Goal: Check status: Check status

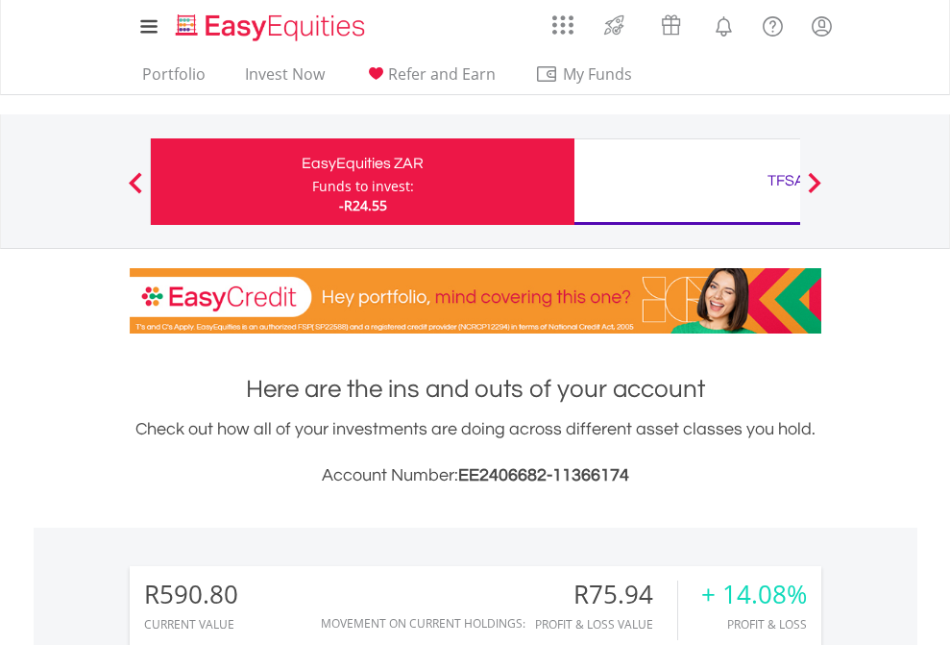
scroll to position [184, 302]
click at [312, 182] on div "Funds to invest:" at bounding box center [363, 186] width 102 height 19
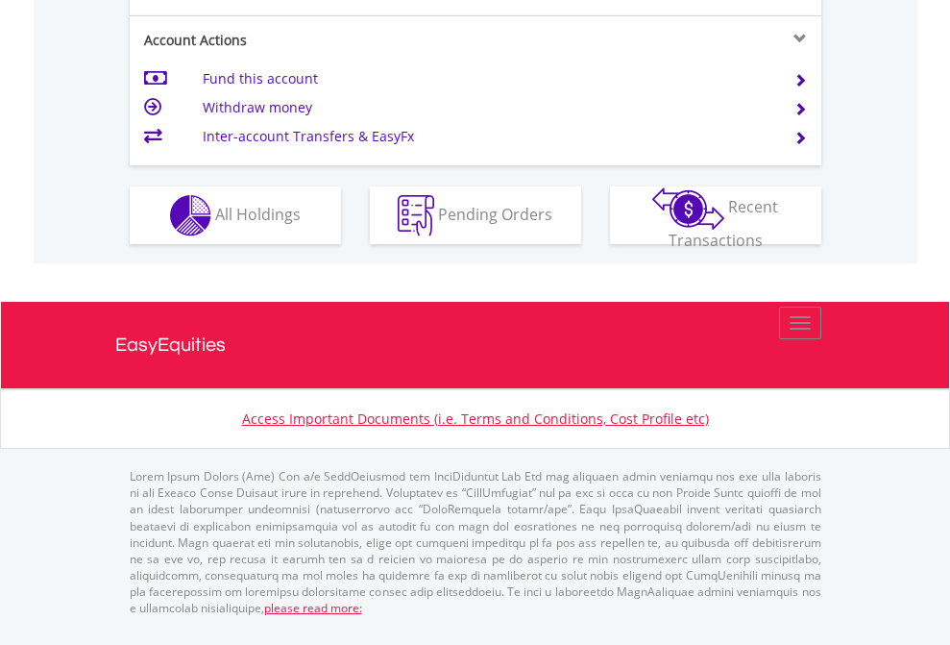
scroll to position [1803, 0]
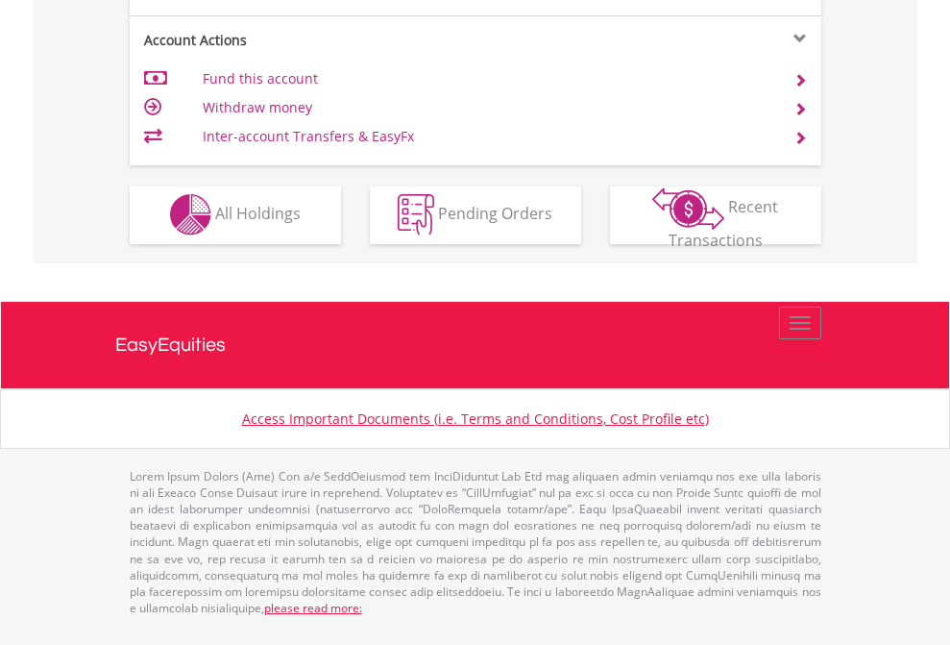
scroll to position [1797, 0]
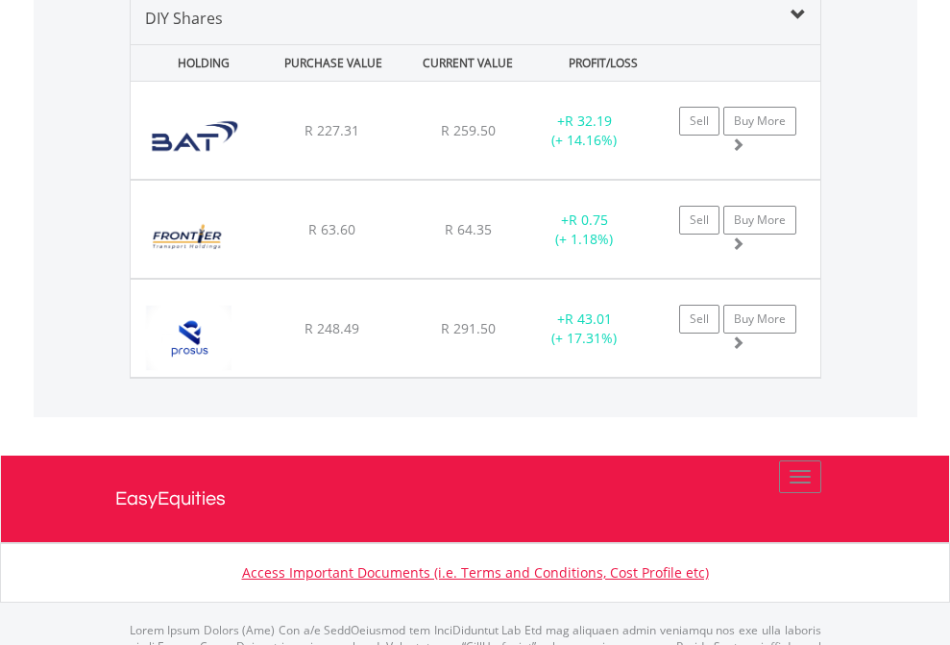
scroll to position [1857, 0]
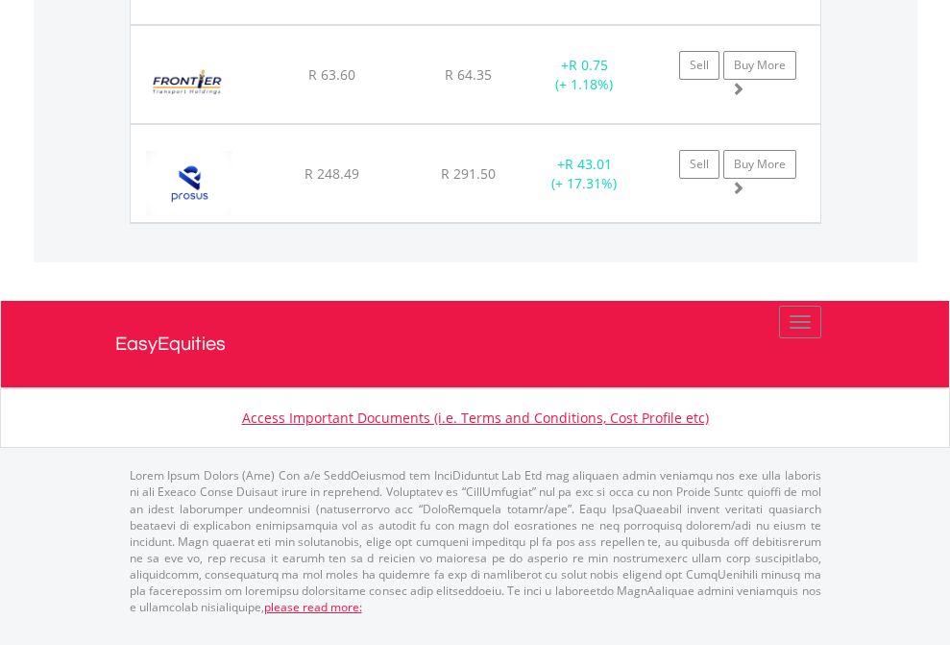
scroll to position [138, 0]
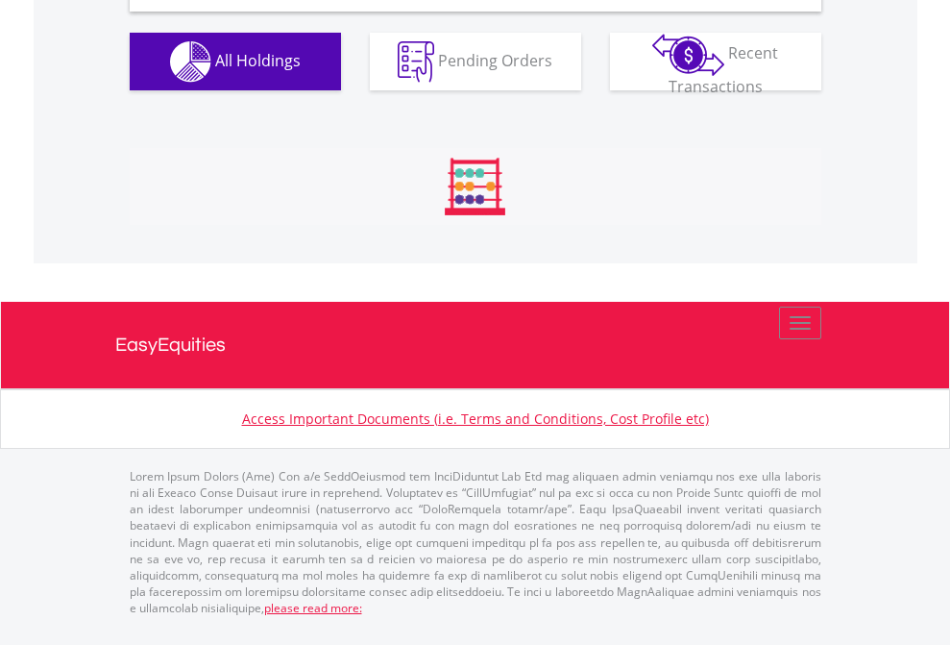
scroll to position [1857, 0]
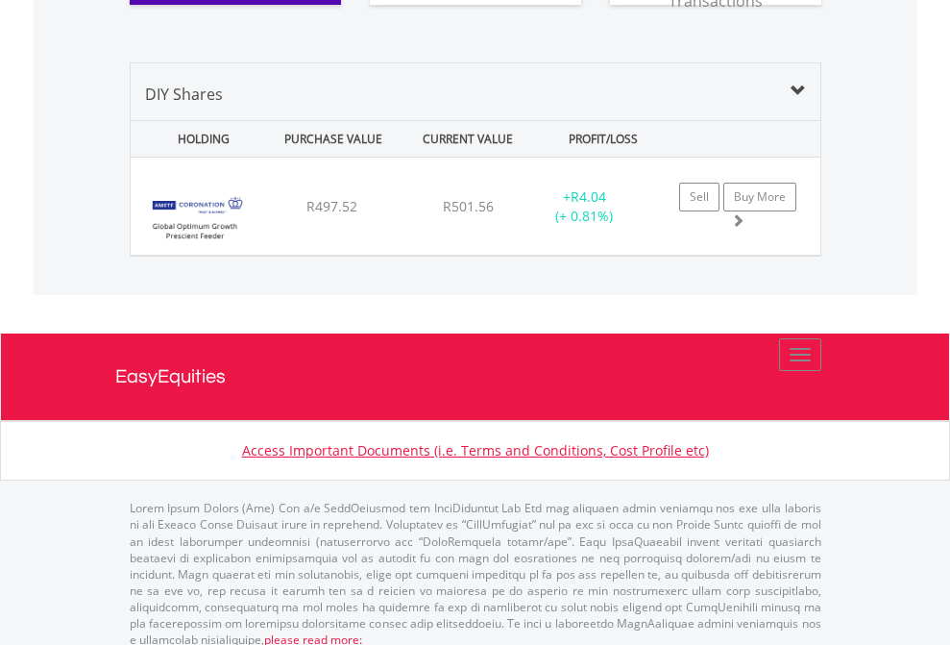
scroll to position [184, 302]
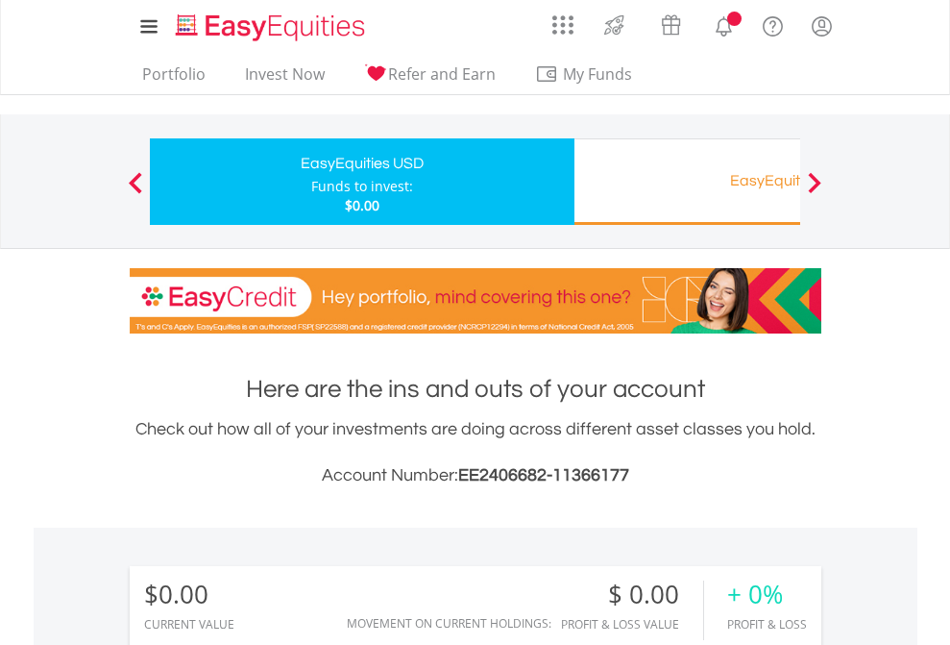
scroll to position [184, 302]
click at [687, 182] on div "EasyEquities RA" at bounding box center [786, 180] width 401 height 27
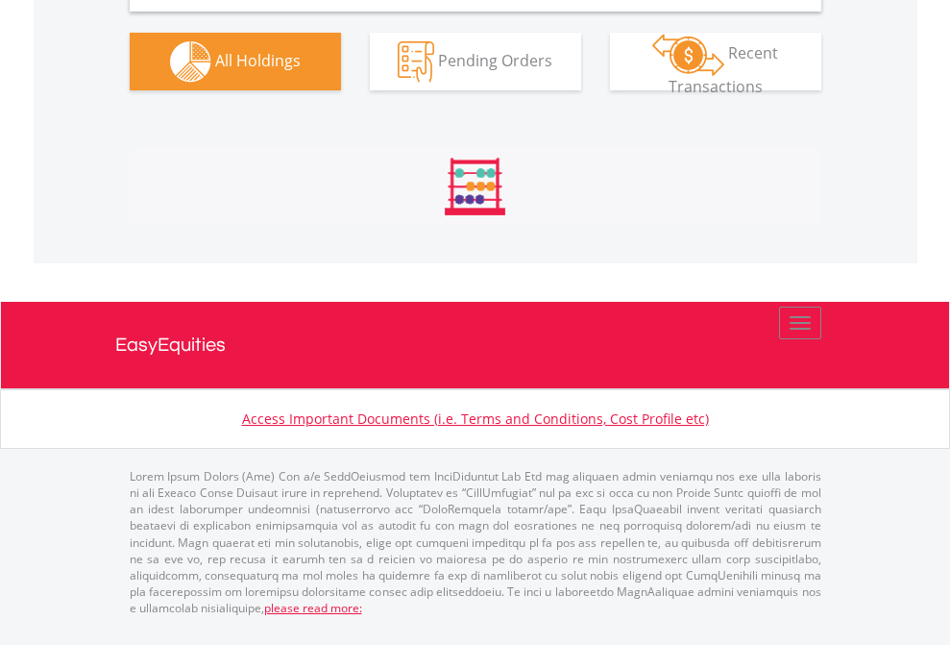
scroll to position [1913, 0]
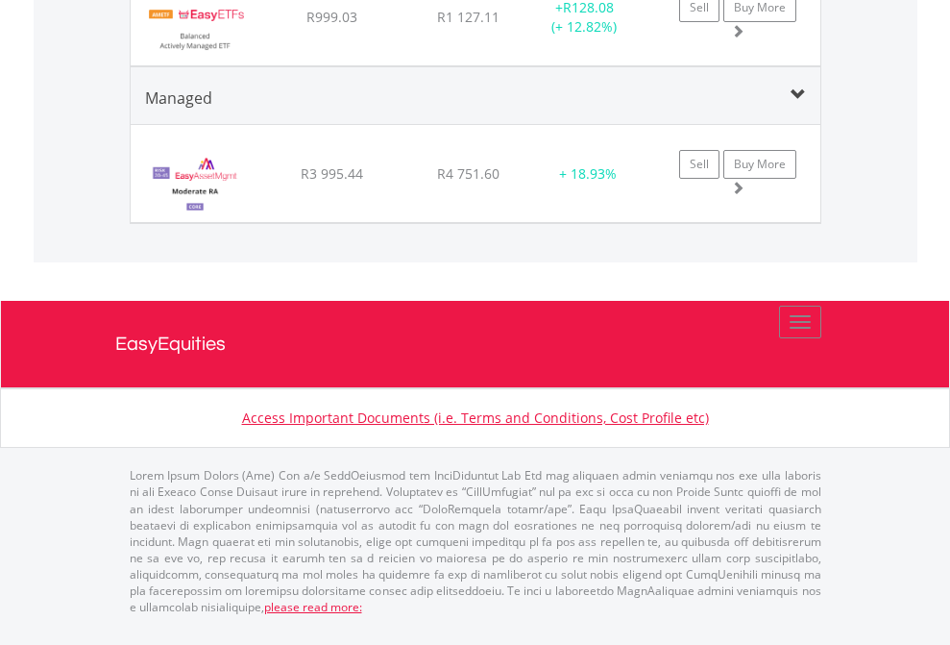
scroll to position [138, 0]
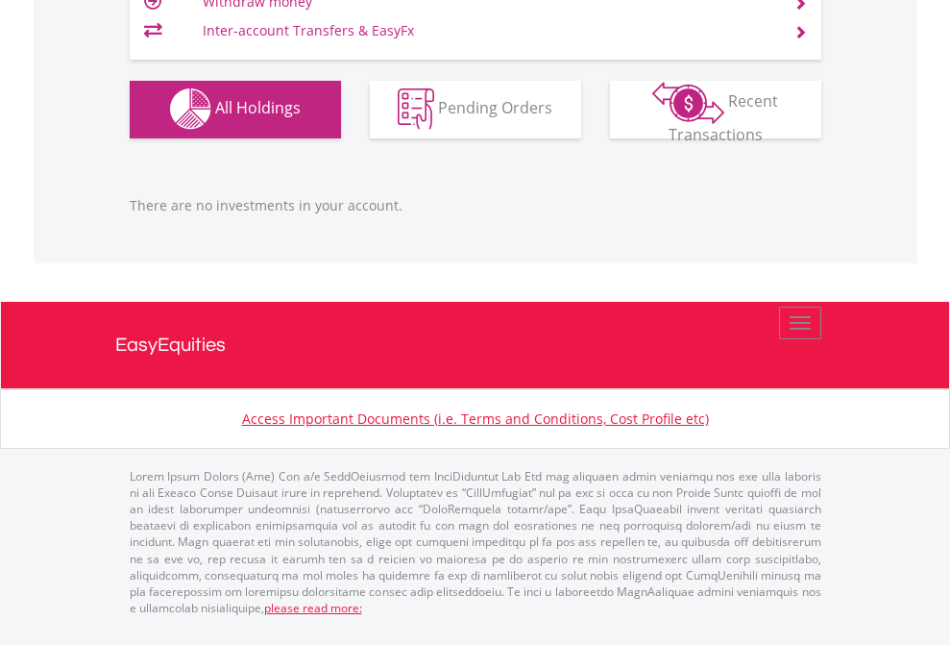
scroll to position [184, 302]
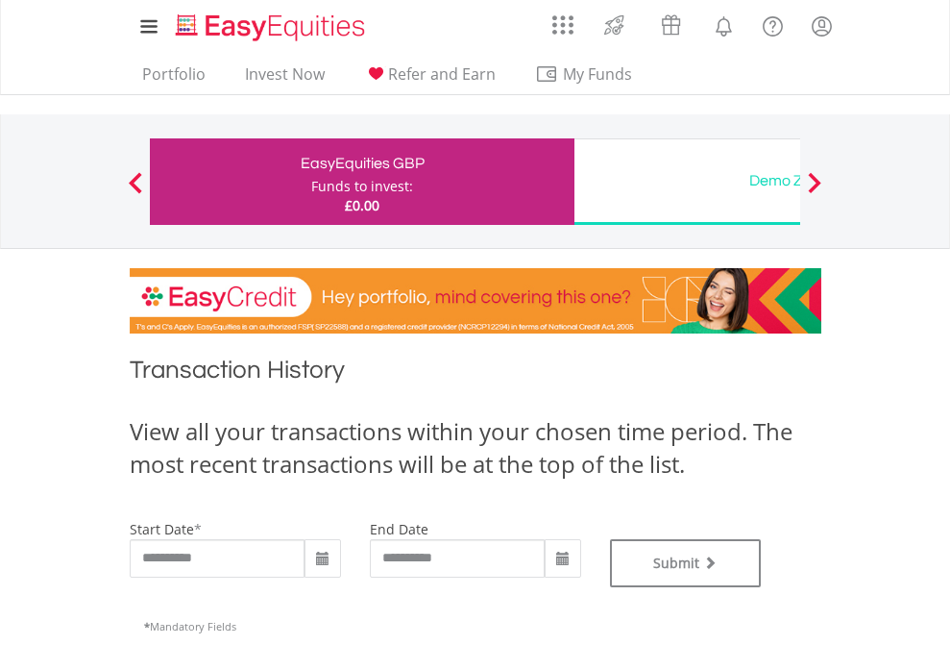
type input "**********"
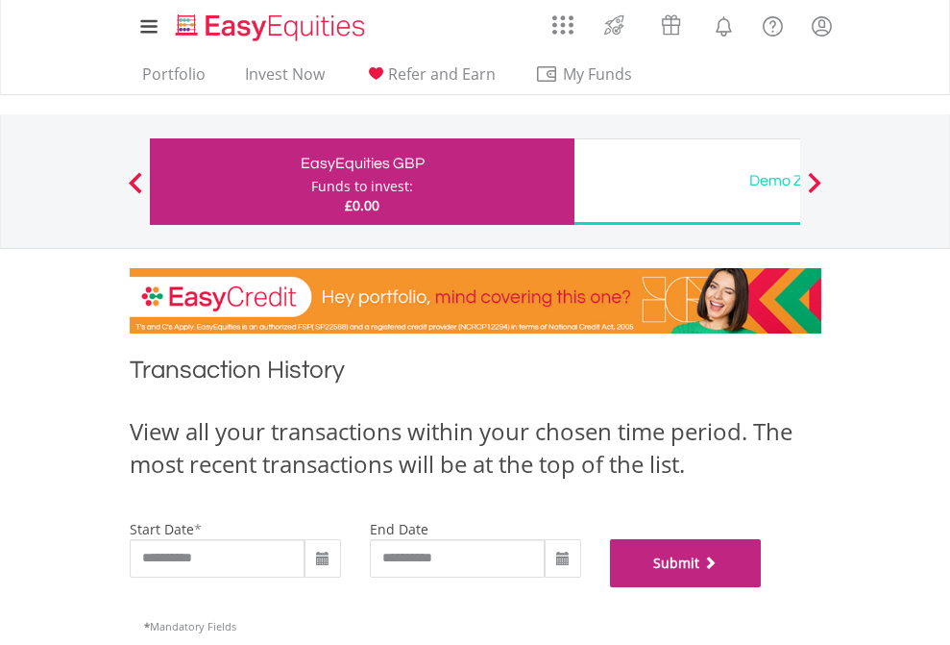
click at [762, 587] on button "Submit" at bounding box center [686, 563] width 152 height 48
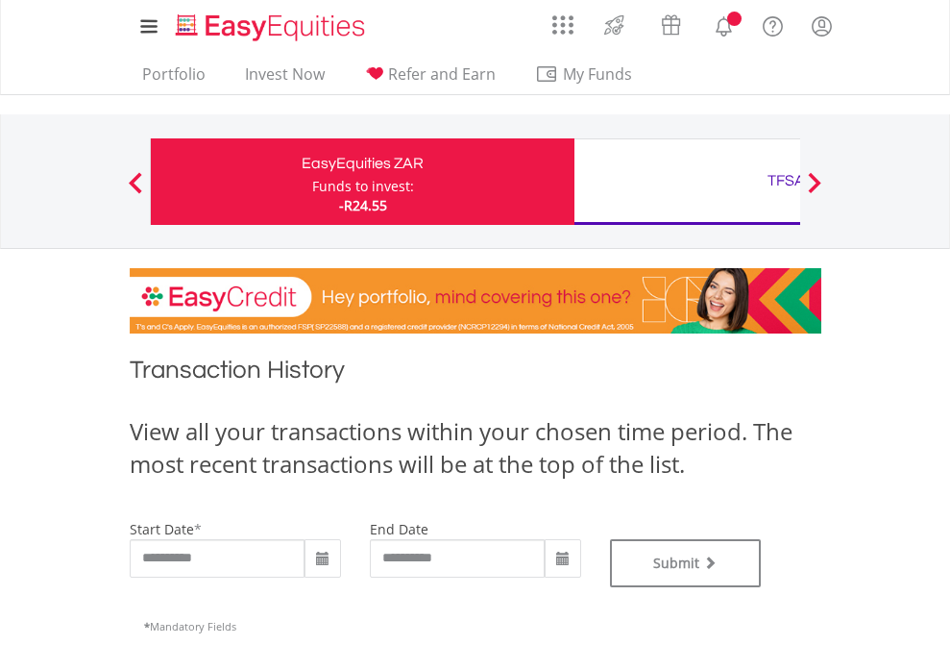
click at [687, 182] on div "TFSA" at bounding box center [786, 180] width 401 height 27
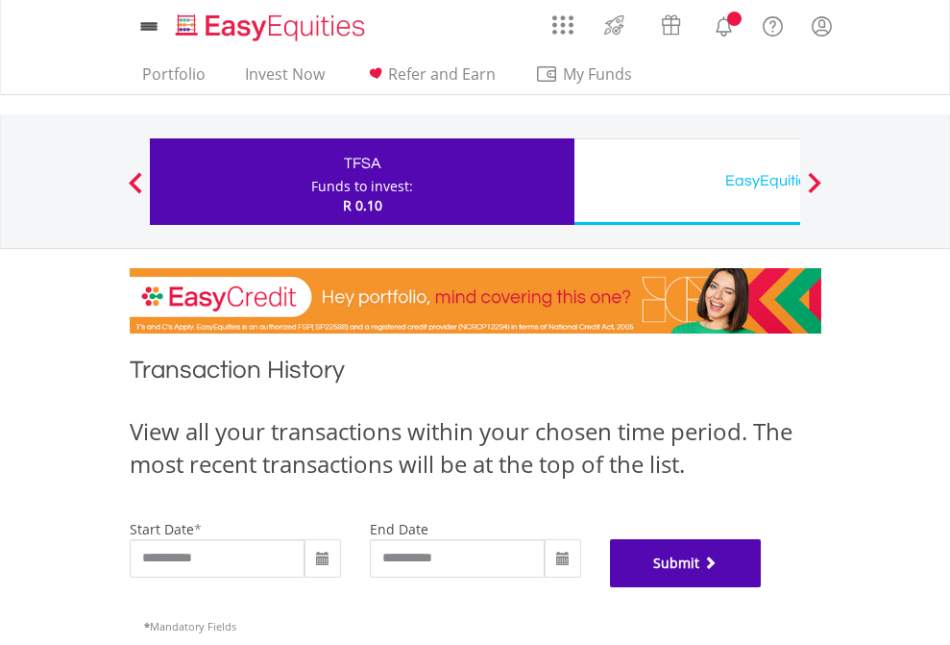
click at [762, 587] on button "Submit" at bounding box center [686, 563] width 152 height 48
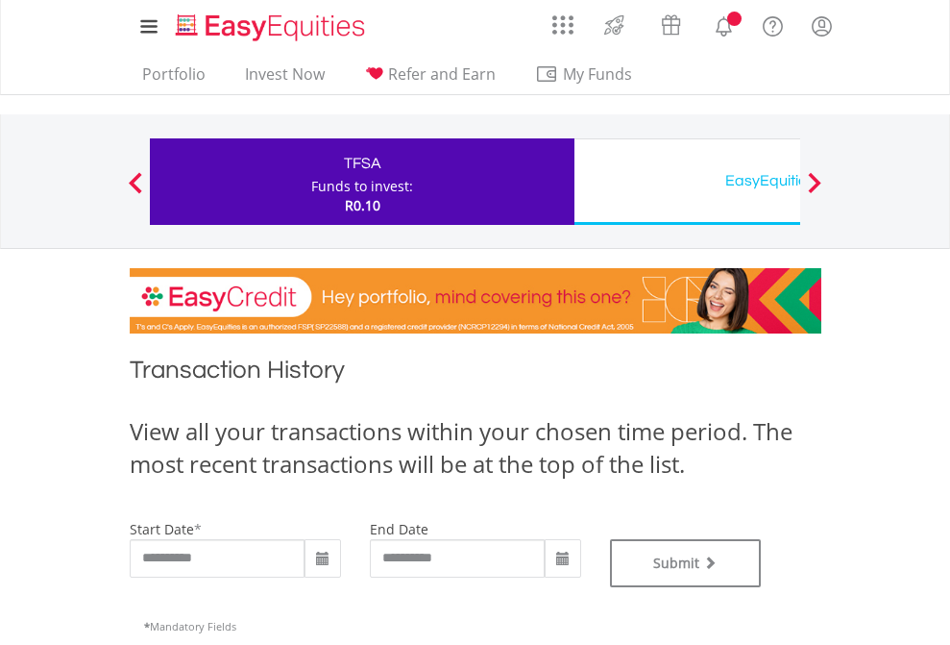
click at [687, 182] on div "EasyEquities USD" at bounding box center [786, 180] width 401 height 27
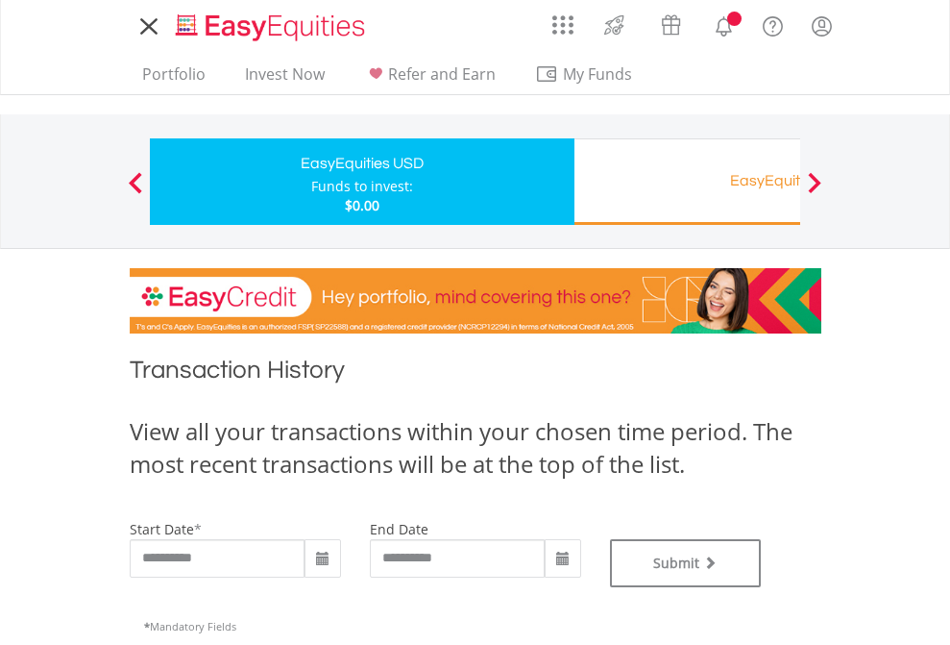
type input "**********"
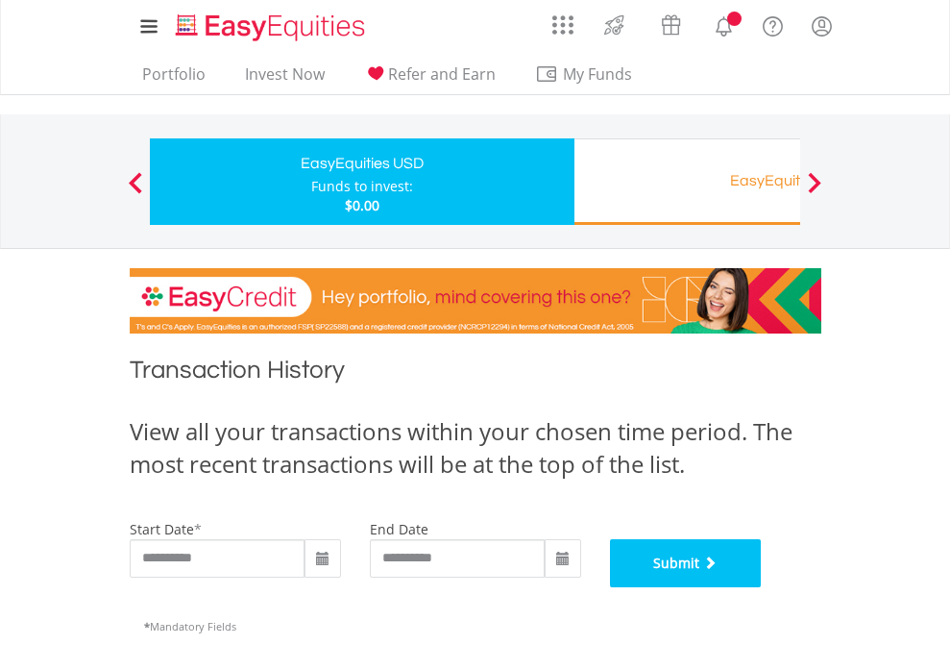
click at [762, 587] on button "Submit" at bounding box center [686, 563] width 152 height 48
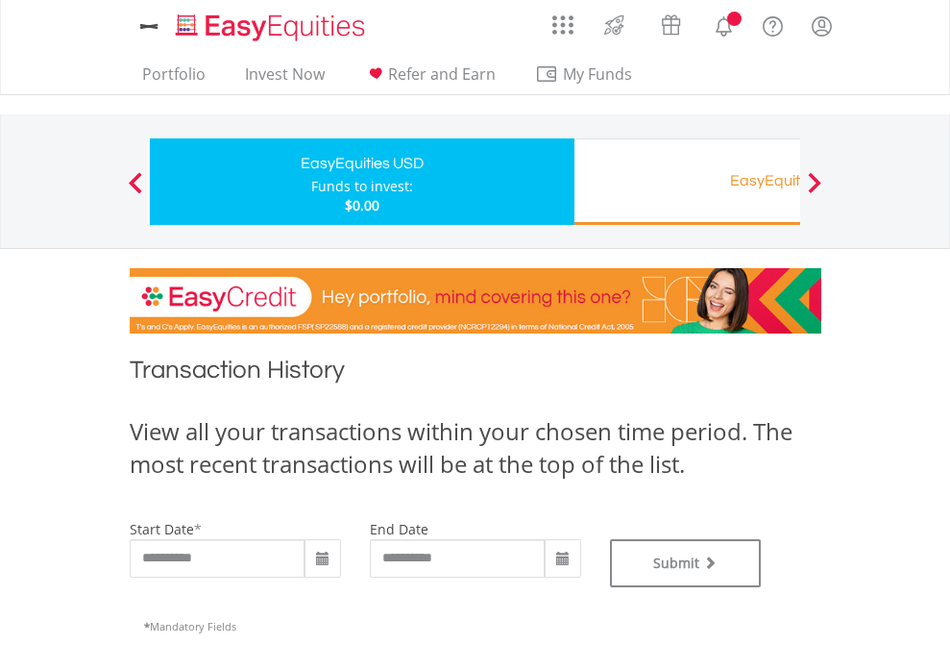
click at [687, 182] on div "EasyEquities RA" at bounding box center [786, 180] width 401 height 27
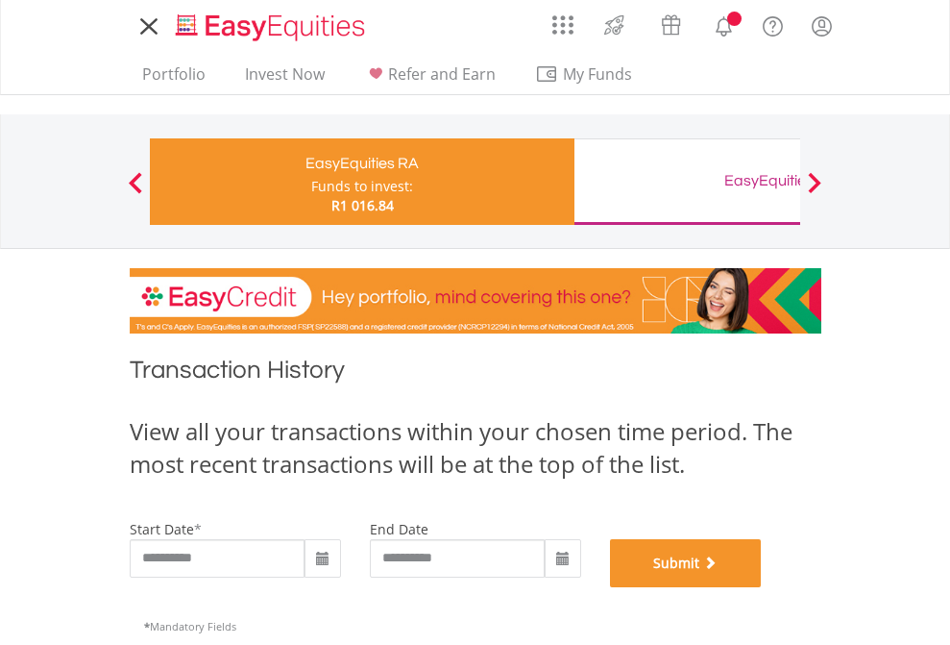
click at [762, 587] on button "Submit" at bounding box center [686, 563] width 152 height 48
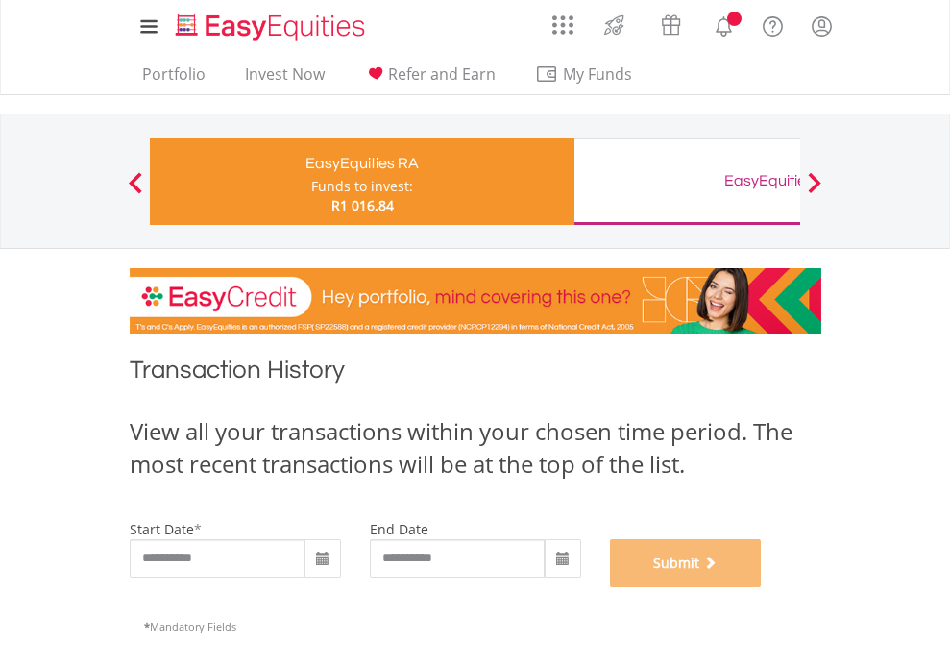
scroll to position [779, 0]
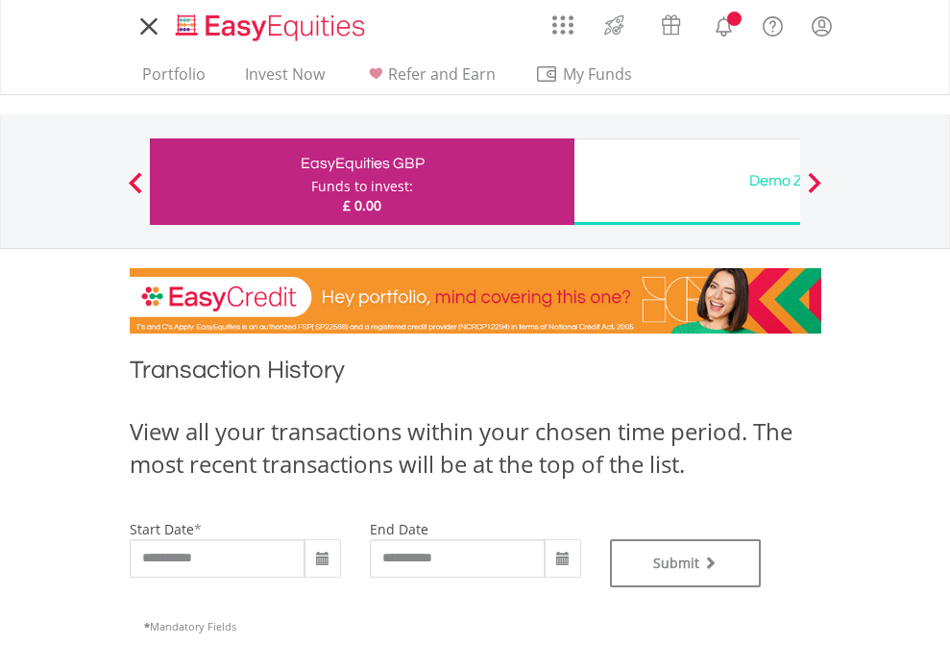
type input "**********"
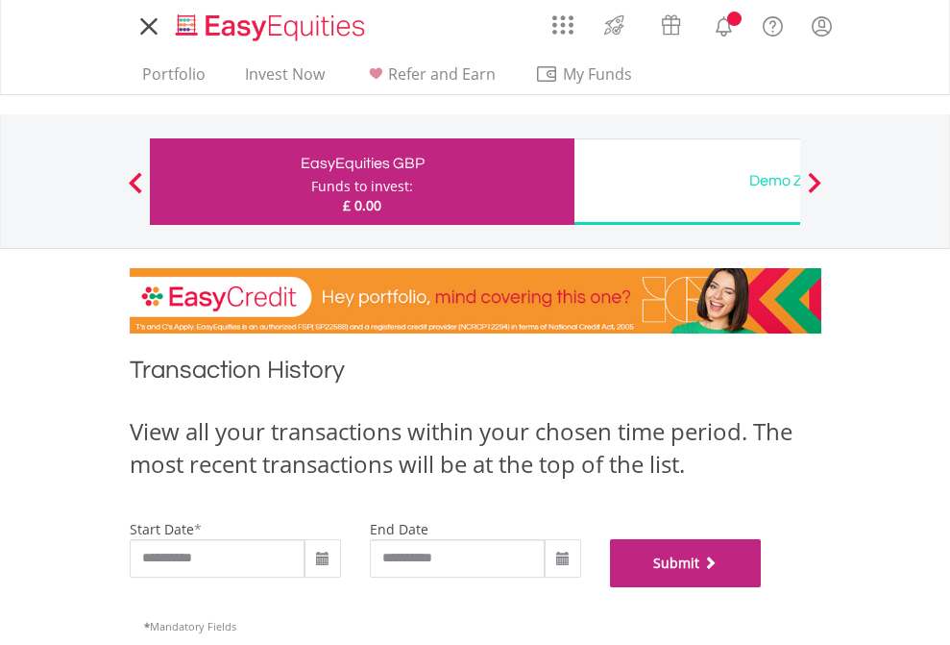
click at [762, 587] on button "Submit" at bounding box center [686, 563] width 152 height 48
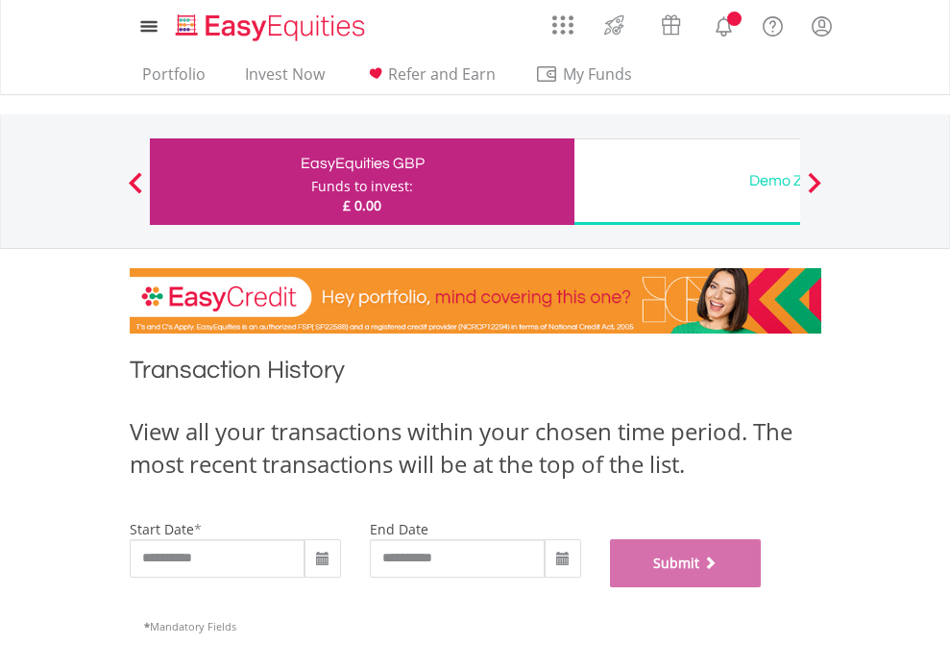
scroll to position [779, 0]
